Goal: Communication & Community: Ask a question

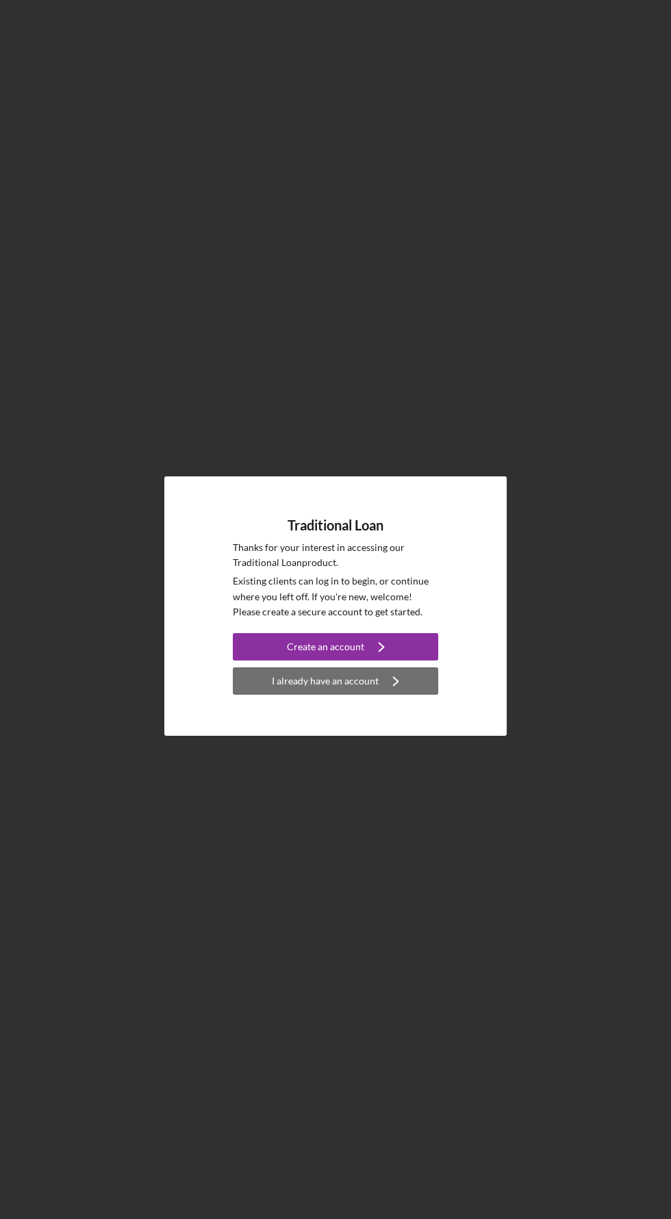
click at [394, 698] on icon "Icon/Navigate" at bounding box center [395, 681] width 34 height 34
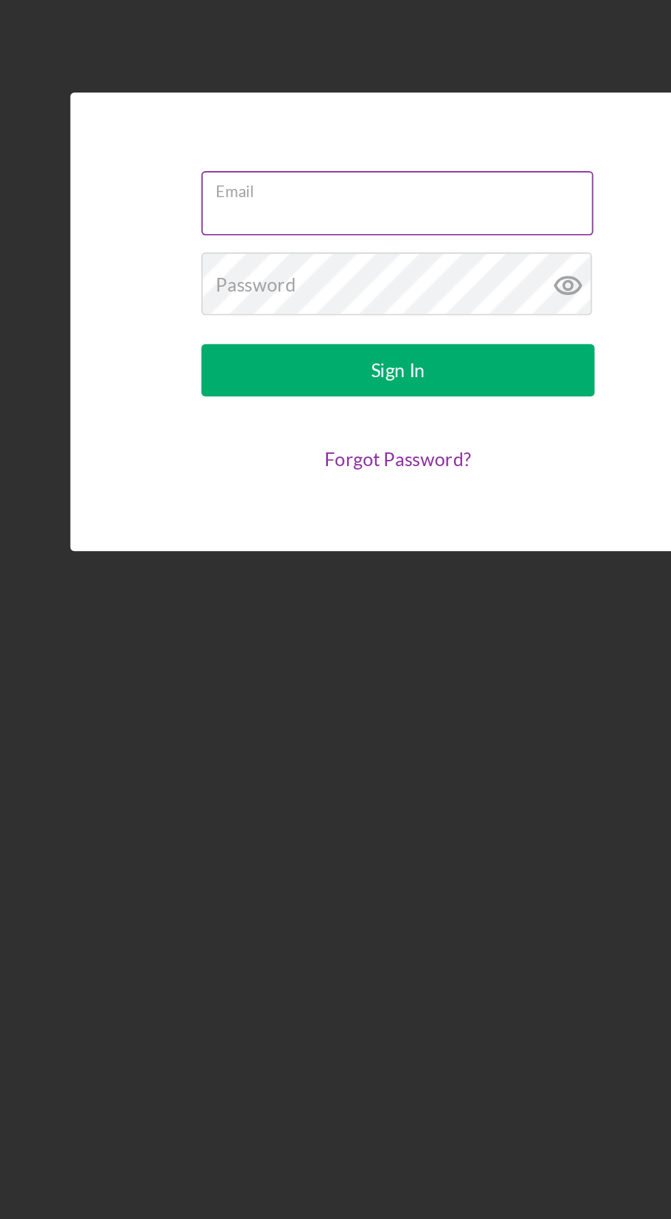
click at [383, 560] on input "Email" at bounding box center [335, 544] width 205 height 33
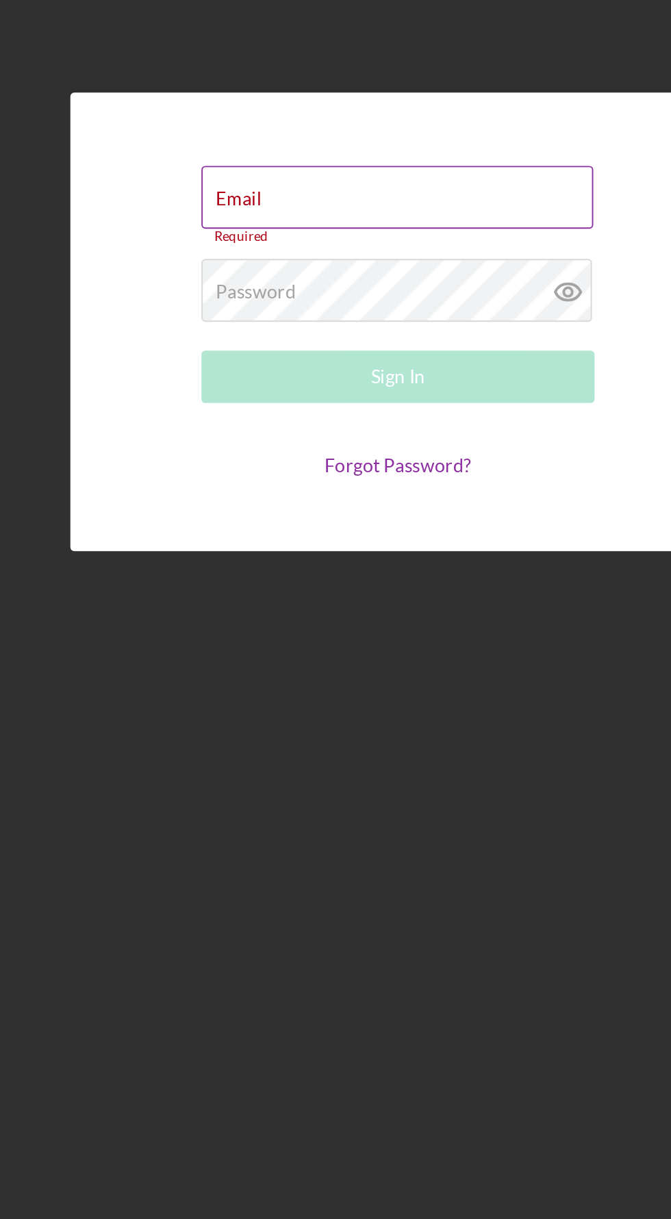
type input "[EMAIL_ADDRESS][DOMAIN_NAME]"
click at [233, 621] on button "Sign In" at bounding box center [335, 634] width 205 height 27
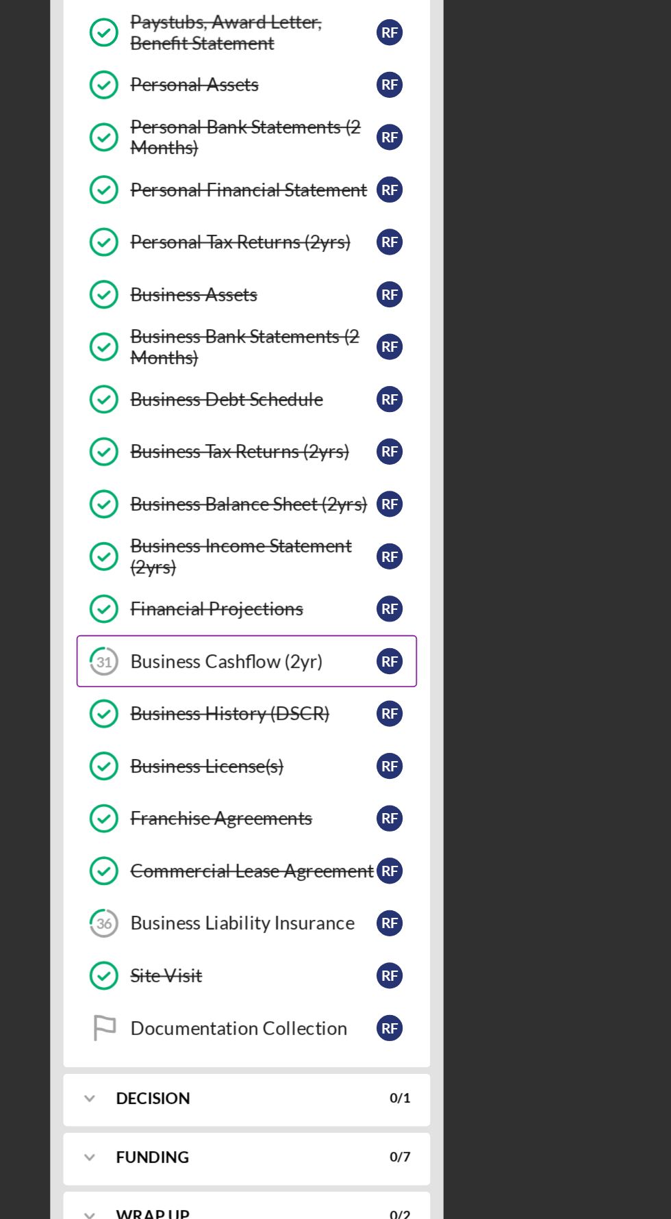
click at [166, 599] on div "Business Cashflow (2yr)" at bounding box center [147, 604] width 129 height 11
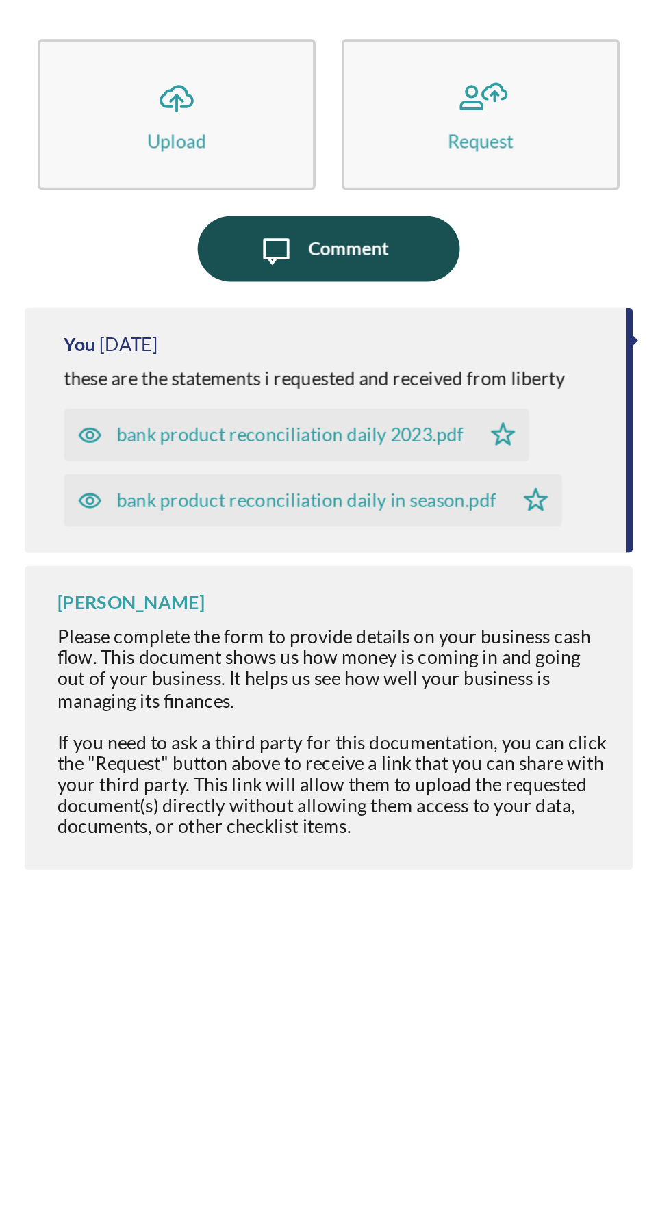
click at [506, 174] on button "Icon/Message Comment" at bounding box center [458, 178] width 137 height 34
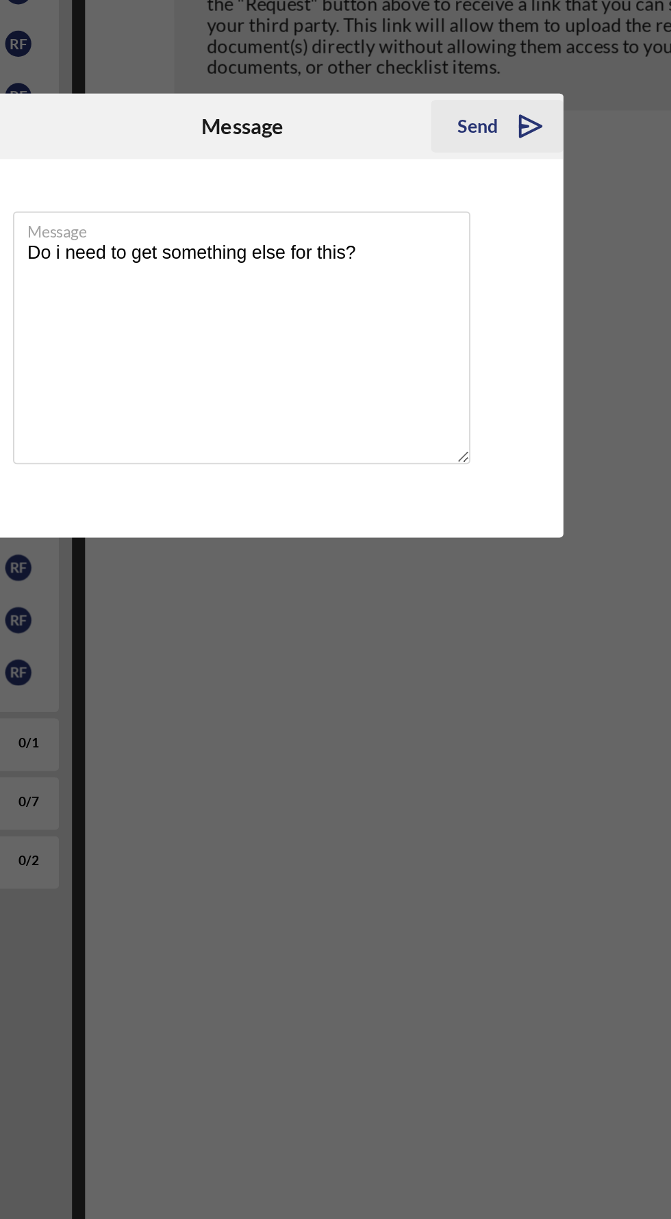
type textarea "Do i need to get something else for this?"
click at [474, 515] on icon "Icon/icon-invite-send" at bounding box center [486, 510] width 34 height 34
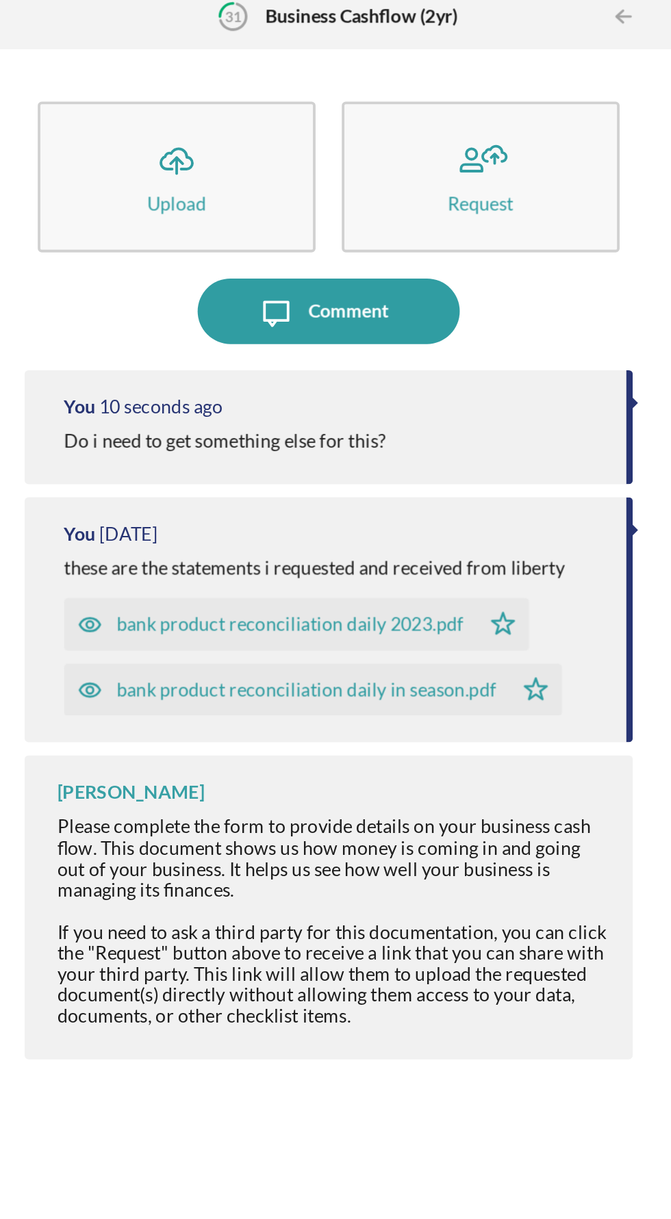
click at [506, 39] on div "31 Business Cashflow (2yr)" at bounding box center [458, 24] width 135 height 34
click at [491, 29] on div "31 Business Cashflow (2yr)" at bounding box center [458, 24] width 135 height 34
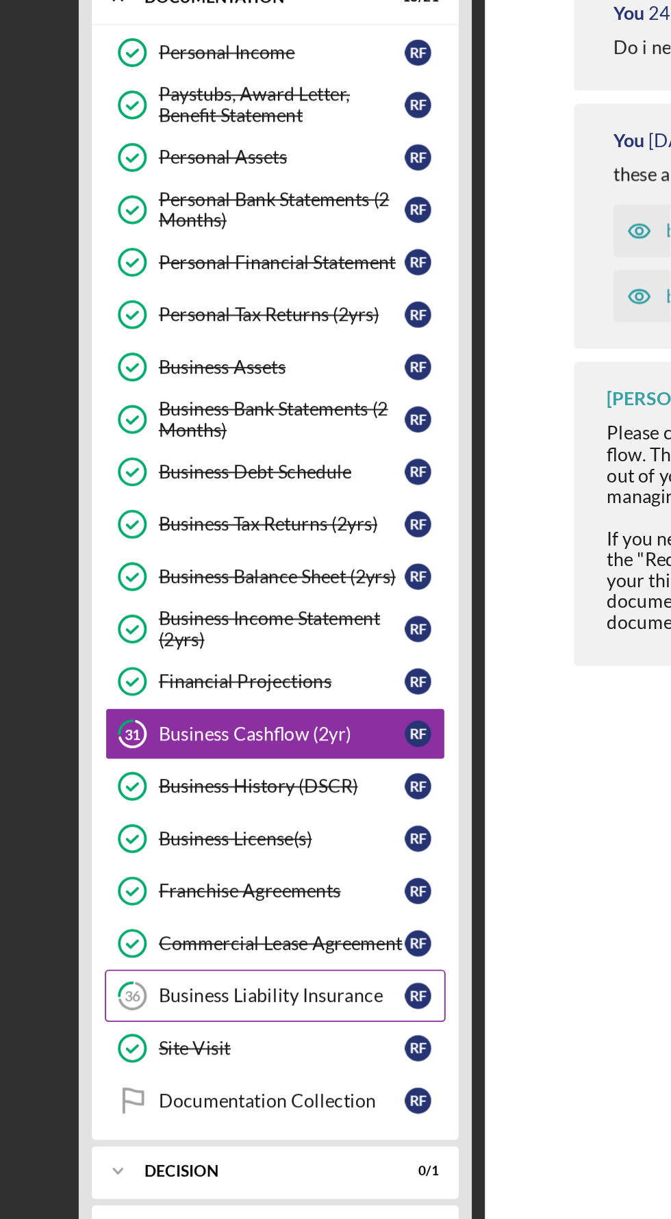
click at [172, 738] on div "Business Liability Insurance" at bounding box center [147, 741] width 129 height 11
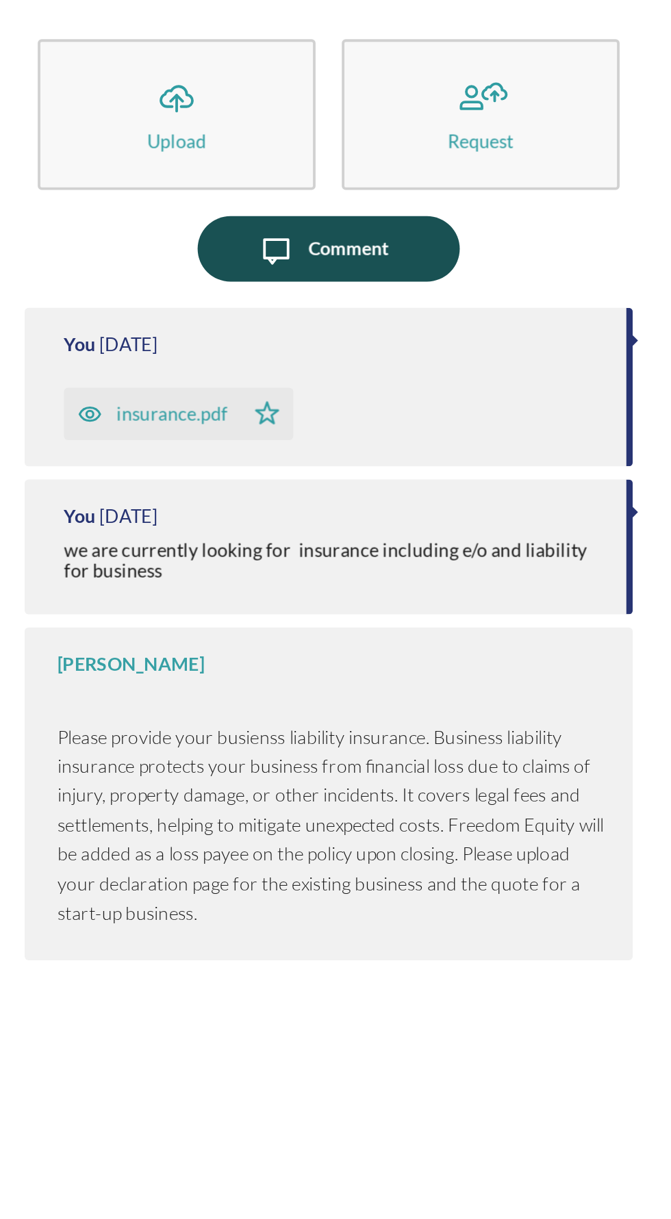
click at [497, 172] on button "Icon/Message Comment" at bounding box center [458, 178] width 137 height 34
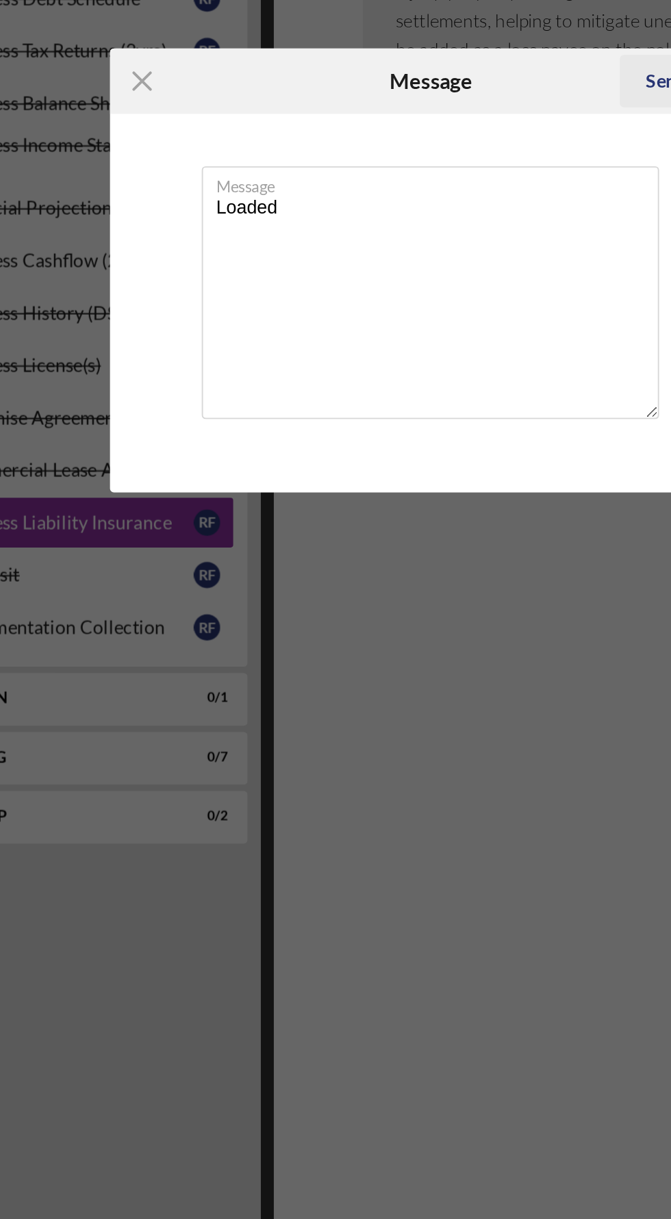
type textarea "Loaded"
click at [442, 521] on button "Send Icon/icon-invite-send" at bounding box center [468, 510] width 69 height 27
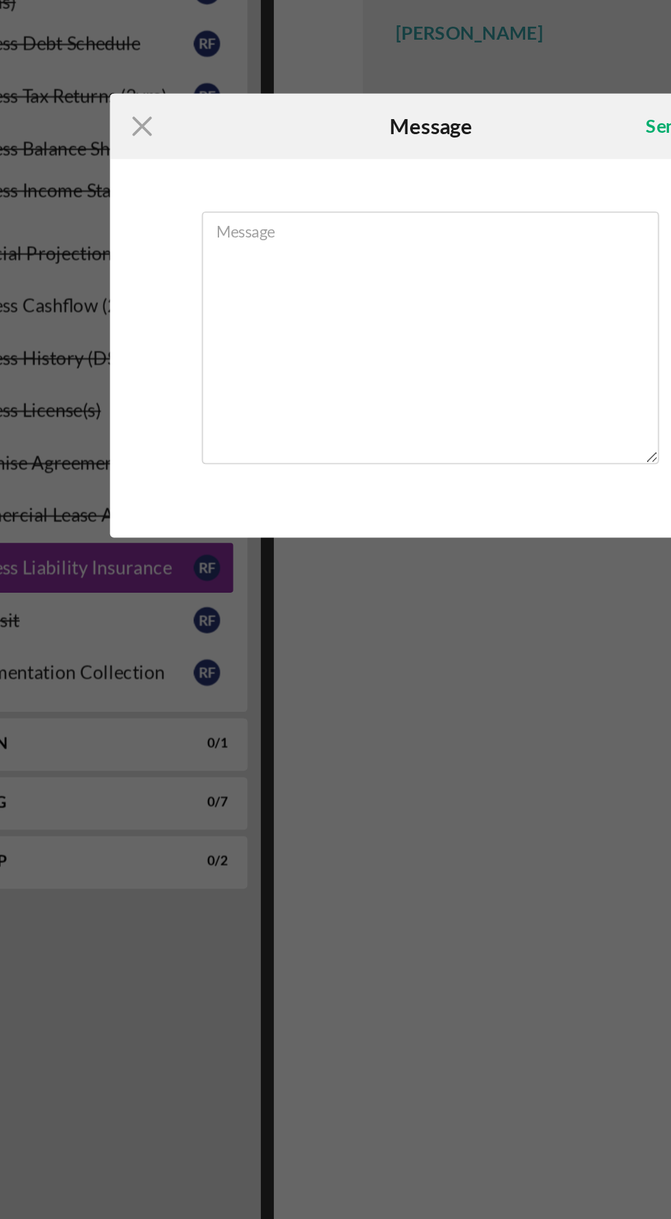
click at [341, 711] on div "Message" at bounding box center [335, 626] width 335 height 197
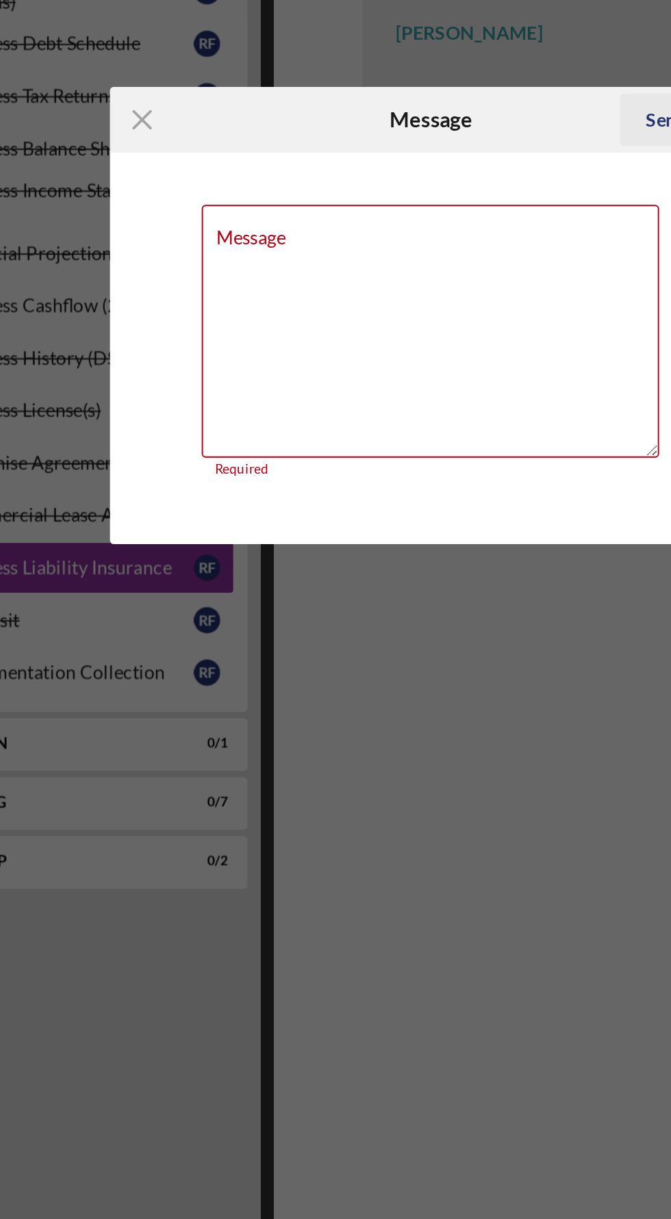
click at [445, 513] on button "Send Icon/icon-invite-send" at bounding box center [468, 506] width 69 height 27
click at [185, 502] on icon "Icon/Menu Close" at bounding box center [185, 507] width 34 height 34
click at [374, 758] on div "Icon/Menu Close Message Send Icon/icon-invite-send Message Required Cancel Send…" at bounding box center [335, 609] width 671 height 1219
click at [450, 502] on div "Send" at bounding box center [458, 506] width 21 height 27
click at [178, 512] on icon "Icon/Menu Close" at bounding box center [185, 507] width 34 height 34
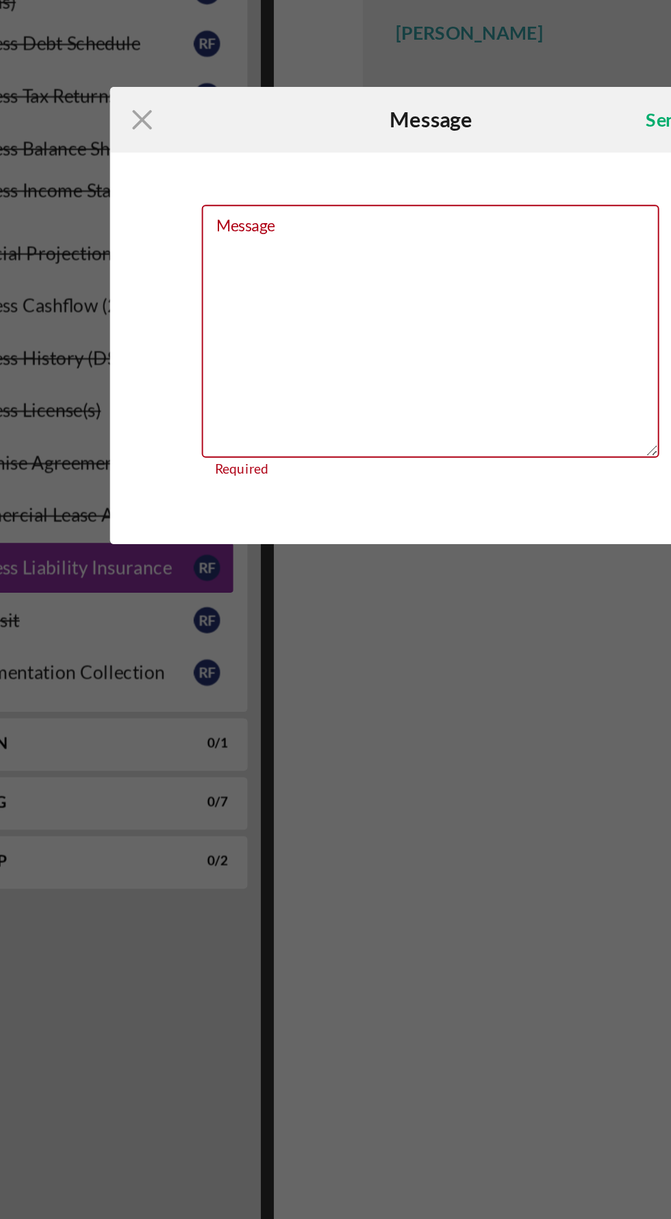
click at [350, 746] on div "Icon/Menu Close Message Send Icon/icon-invite-send Message Required Cancel Send…" at bounding box center [335, 609] width 671 height 1219
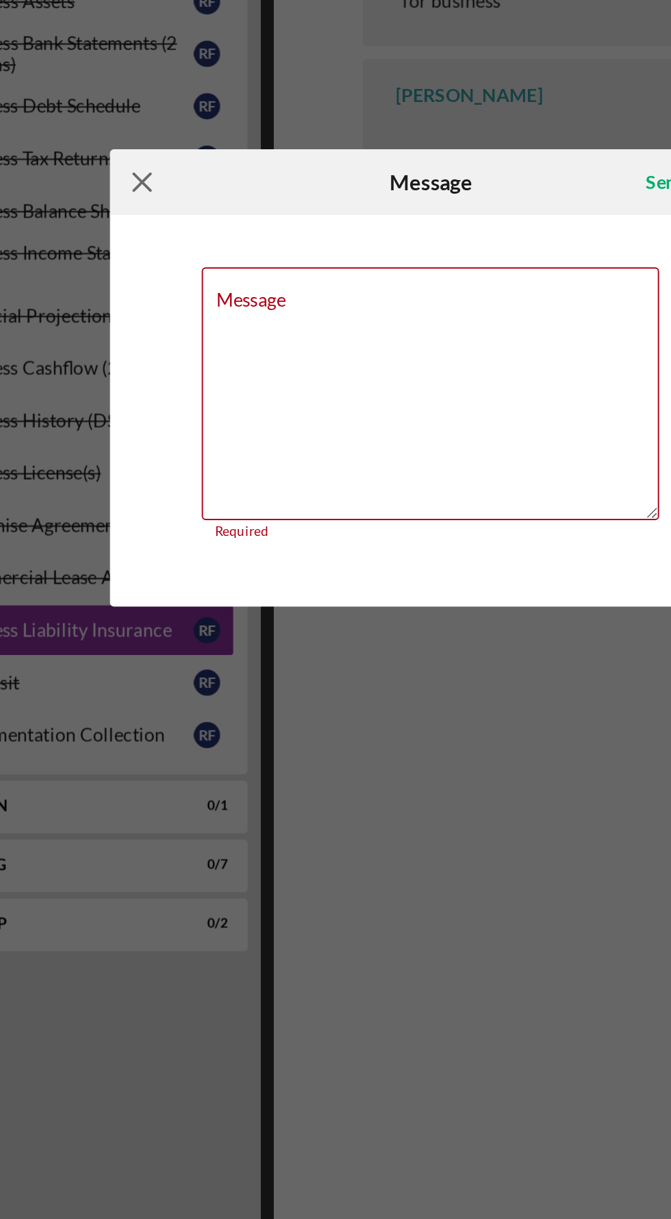
click at [192, 508] on icon "Icon/Menu Close" at bounding box center [185, 507] width 34 height 34
